Goal: Task Accomplishment & Management: Complete application form

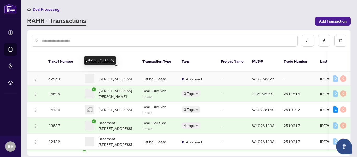
click at [114, 76] on span "1020 Roxborough Dr, Oakville, Ontario L6M 1E3, Canada" at bounding box center [115, 79] width 33 height 6
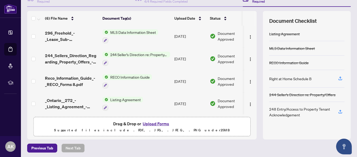
scroll to position [62, 0]
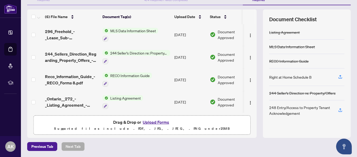
click at [154, 122] on button "Upload Forms" at bounding box center [156, 122] width 30 height 7
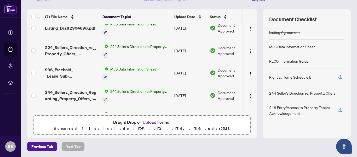
scroll to position [0, 0]
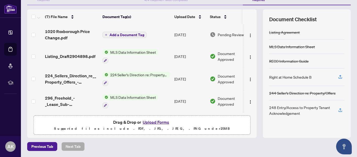
click at [129, 34] on span "Add a Document Tag" at bounding box center [127, 35] width 35 height 4
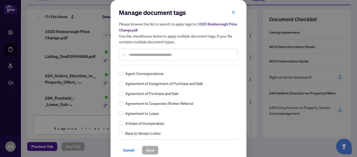
scroll to position [52, 0]
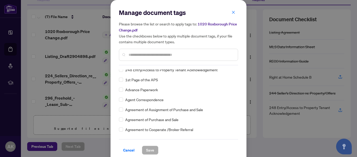
click at [136, 53] on input "text" at bounding box center [181, 55] width 105 height 6
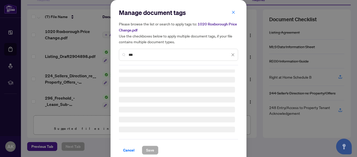
scroll to position [0, 0]
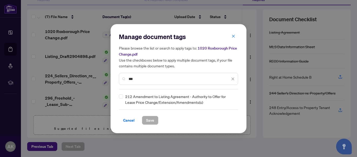
type input "***"
click at [147, 119] on span "Save" at bounding box center [150, 120] width 8 height 8
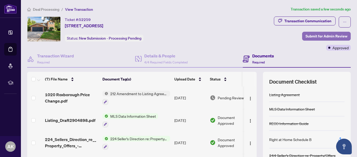
click at [323, 33] on span "Submit for Admin Review" at bounding box center [327, 36] width 42 height 8
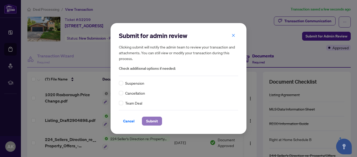
click at [148, 121] on span "Submit" at bounding box center [152, 121] width 12 height 8
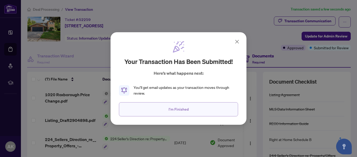
click at [177, 110] on span "I'm Finished" at bounding box center [179, 109] width 20 height 8
